Goal: Use online tool/utility: Utilize a website feature to perform a specific function

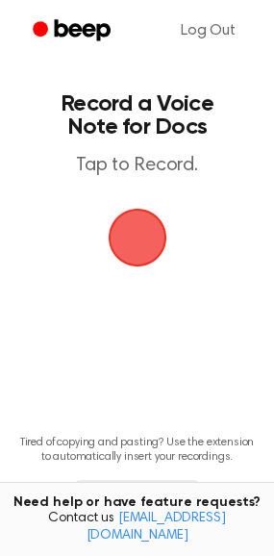
scroll to position [92, 0]
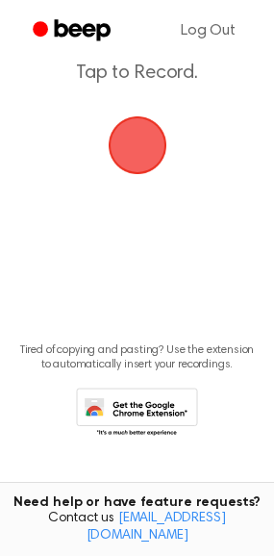
click at [128, 120] on span "button" at bounding box center [138, 145] width 108 height 108
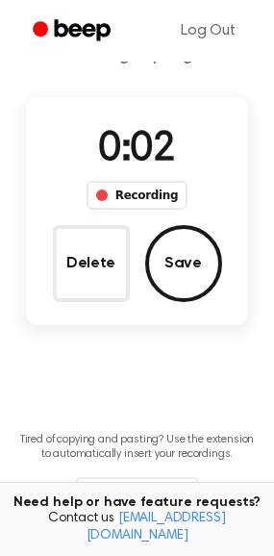
scroll to position [83, 0]
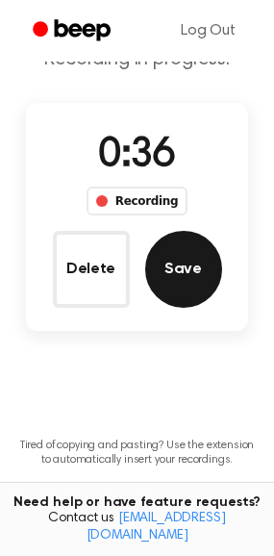
click at [197, 257] on button "Save" at bounding box center [183, 269] width 77 height 77
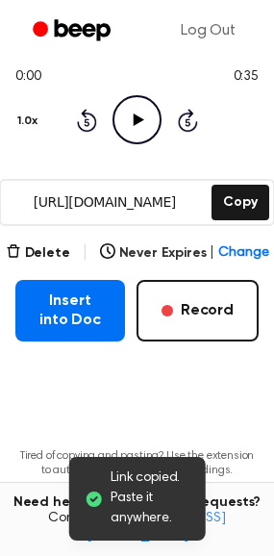
scroll to position [234, 0]
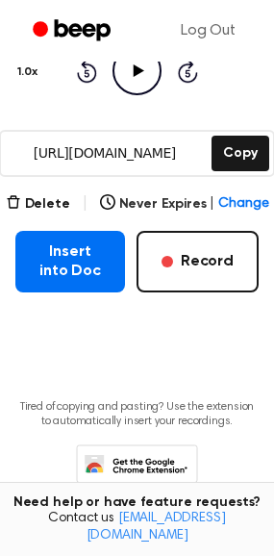
click at [197, 257] on button "Record" at bounding box center [198, 262] width 122 height 62
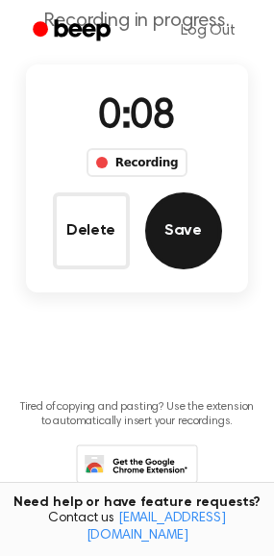
scroll to position [0, 0]
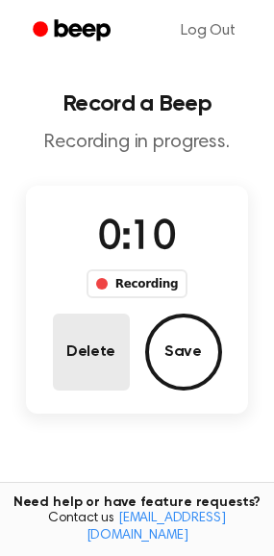
click at [76, 356] on button "Delete" at bounding box center [91, 351] width 77 height 77
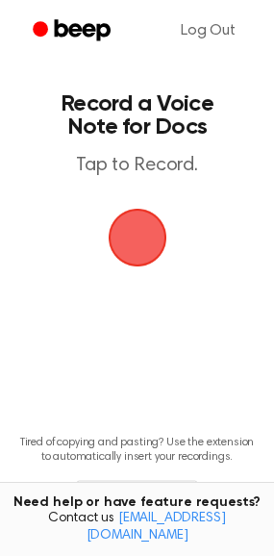
click at [134, 236] on span "button" at bounding box center [138, 238] width 108 height 108
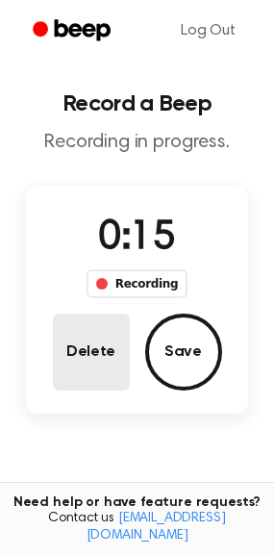
click at [65, 377] on button "Delete" at bounding box center [91, 351] width 77 height 77
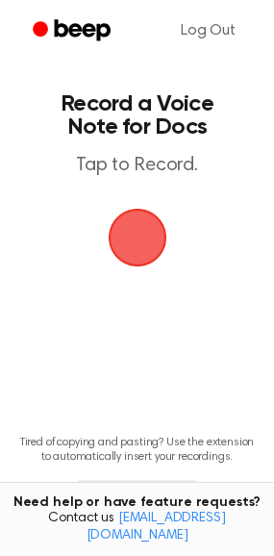
click at [146, 228] on span "button" at bounding box center [138, 238] width 108 height 108
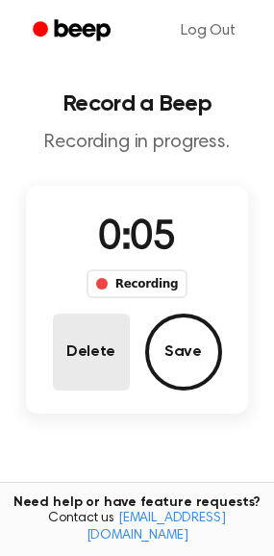
click at [109, 332] on button "Delete" at bounding box center [91, 351] width 77 height 77
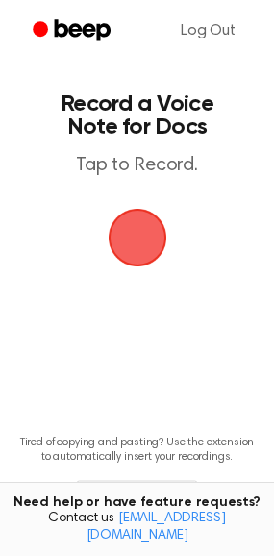
click at [148, 236] on span "button" at bounding box center [137, 237] width 81 height 81
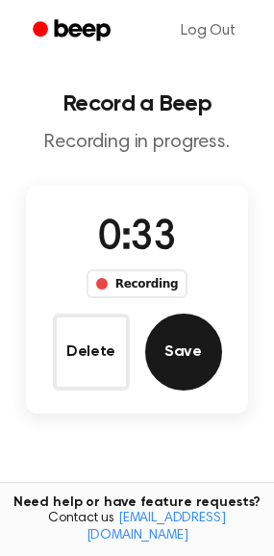
click at [200, 339] on button "Save" at bounding box center [183, 351] width 77 height 77
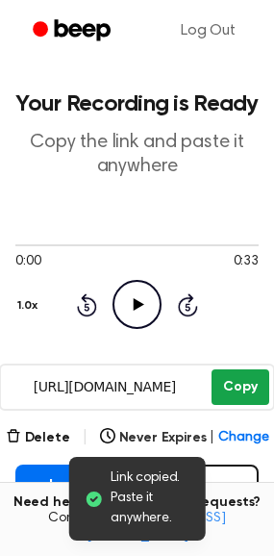
click at [248, 382] on button "Copy" at bounding box center [240, 387] width 57 height 36
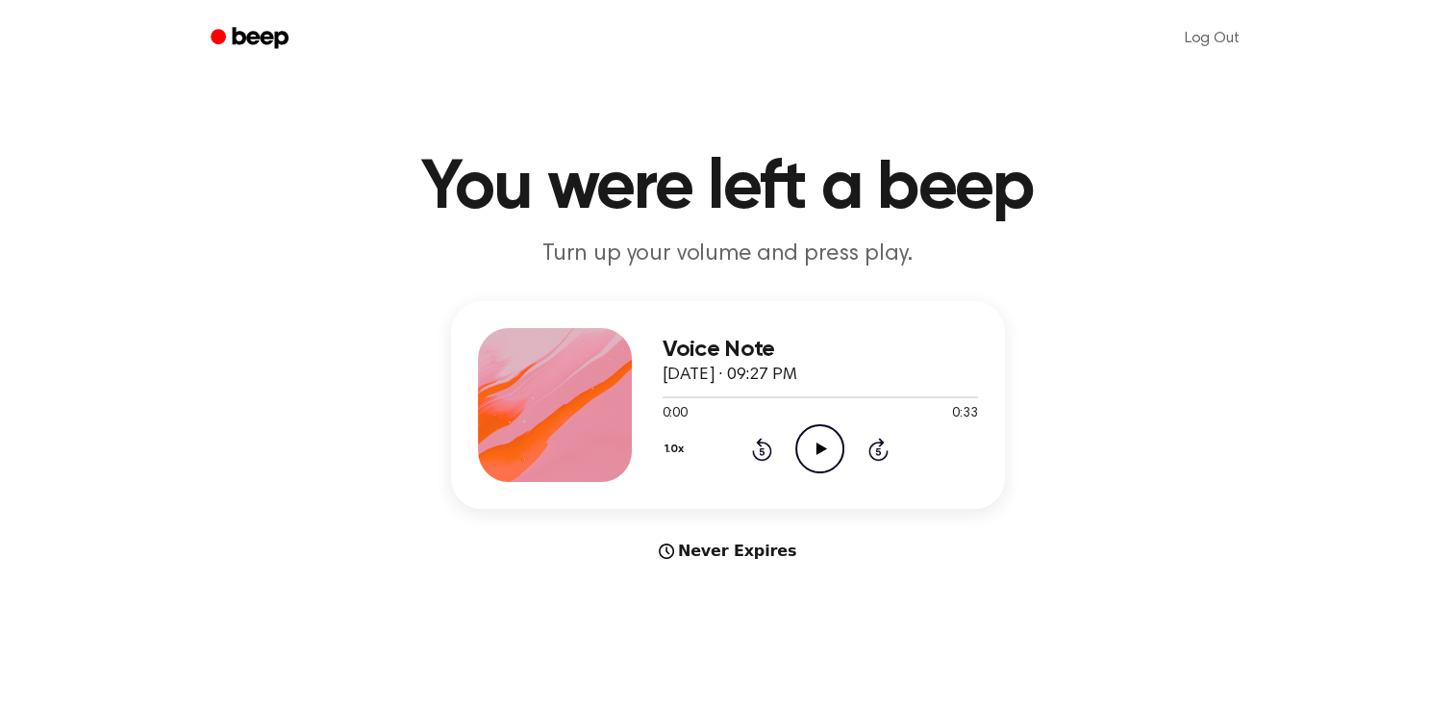
click at [815, 459] on icon "Play Audio" at bounding box center [819, 448] width 49 height 49
